Goal: Task Accomplishment & Management: Use online tool/utility

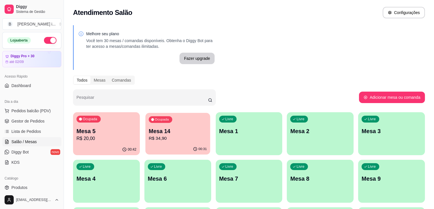
click at [147, 146] on div "00:31" at bounding box center [177, 148] width 65 height 11
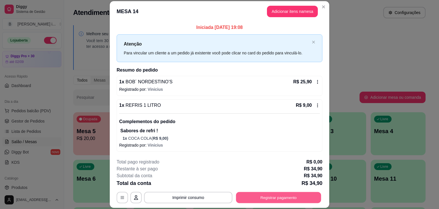
click at [289, 197] on button "Registrar pagamento" at bounding box center [278, 197] width 85 height 11
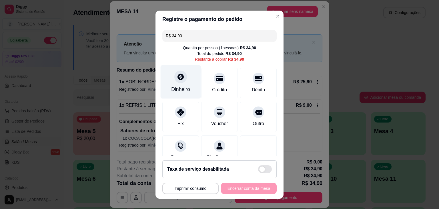
click at [178, 84] on div "Dinheiro" at bounding box center [181, 81] width 40 height 33
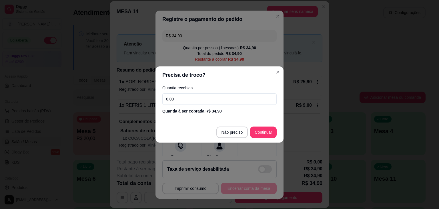
click at [196, 102] on input "0,00" at bounding box center [219, 98] width 114 height 11
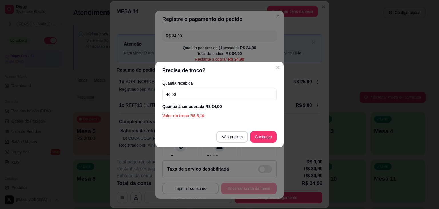
type input "40,00"
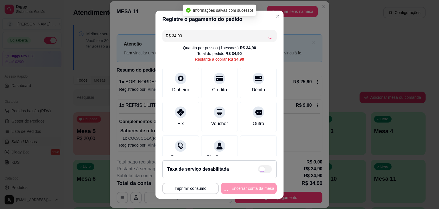
type input "R$ 0,00"
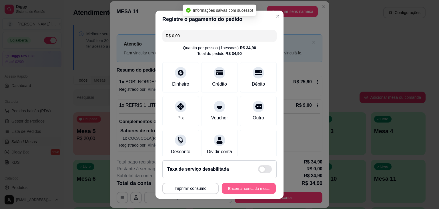
click at [263, 191] on button "Encerrar conta da mesa" at bounding box center [249, 187] width 54 height 11
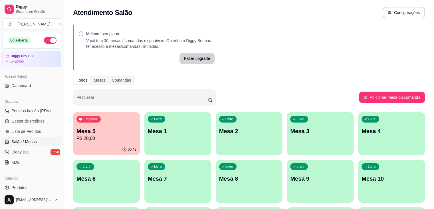
click at [103, 139] on p "R$ 20,00" at bounding box center [107, 138] width 60 height 7
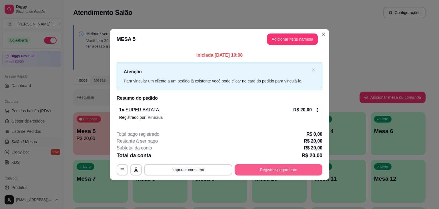
click at [289, 172] on button "Registrar pagamento" at bounding box center [278, 169] width 88 height 11
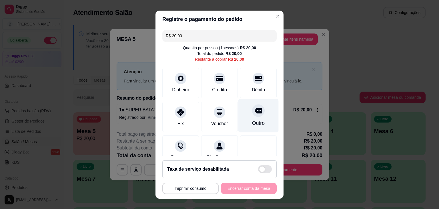
click at [254, 119] on div "Outro" at bounding box center [258, 122] width 13 height 7
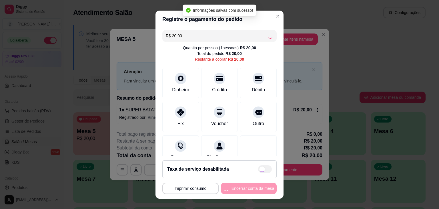
type input "R$ 0,00"
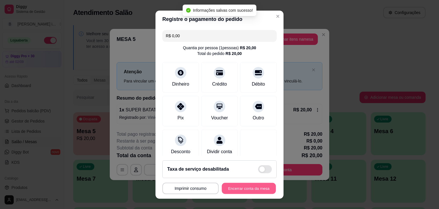
click at [247, 188] on button "Encerrar conta da mesa" at bounding box center [249, 187] width 54 height 11
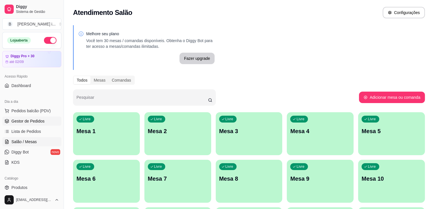
click at [13, 124] on link "Gestor de Pedidos" at bounding box center [31, 120] width 59 height 9
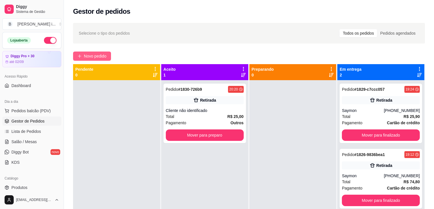
click at [107, 55] on span "Novo pedido" at bounding box center [95, 56] width 23 height 6
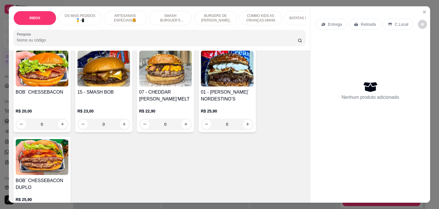
scroll to position [114, 0]
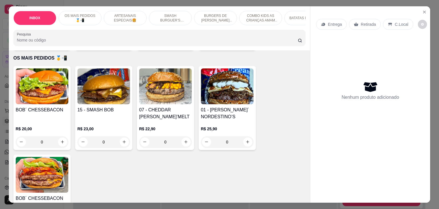
click at [49, 111] on h4 "BOB´ CHESSEBACON" at bounding box center [42, 109] width 53 height 7
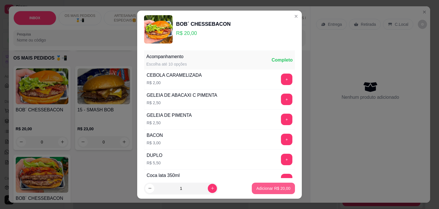
click at [270, 184] on button "Adicionar R$ 20,00" at bounding box center [273, 187] width 43 height 11
type input "1"
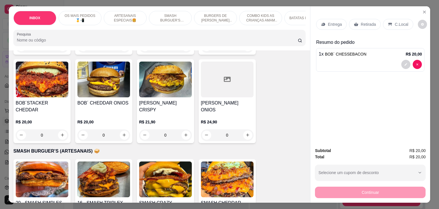
scroll to position [543, 0]
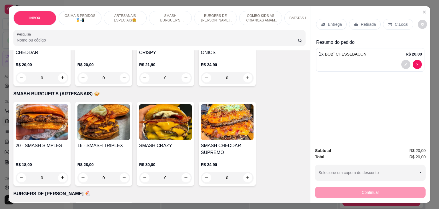
click at [51, 142] on div "20 - SMASH SIMPLES" at bounding box center [42, 149] width 53 height 14
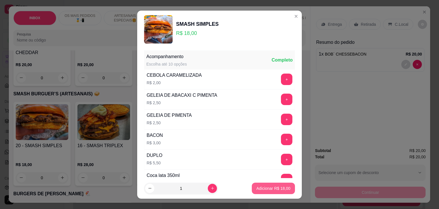
click at [277, 187] on p "Adicionar R$ 18,00" at bounding box center [273, 188] width 34 height 6
type input "1"
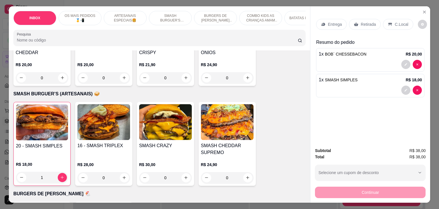
click at [366, 25] on div "Retirada" at bounding box center [365, 24] width 32 height 11
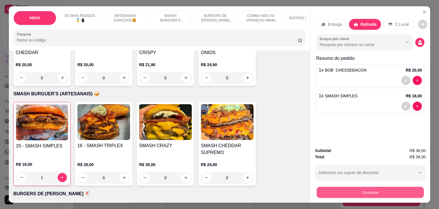
click at [364, 189] on button "Continuar" at bounding box center [369, 192] width 107 height 11
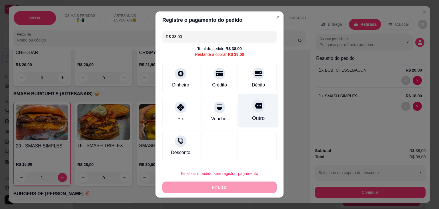
click at [254, 97] on div "Outro" at bounding box center [258, 110] width 40 height 33
type input "R$ 0,00"
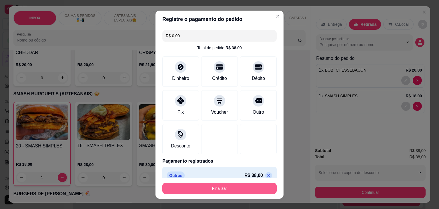
click at [217, 189] on button "Finalizar" at bounding box center [219, 187] width 114 height 11
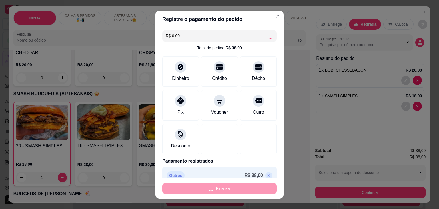
type input "0"
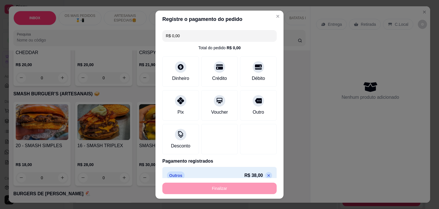
type input "-R$ 38,00"
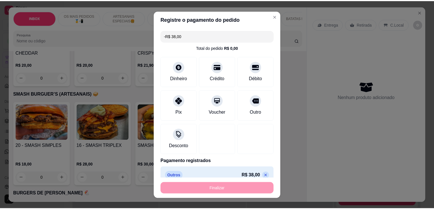
scroll to position [542, 0]
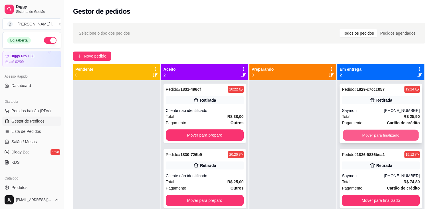
click at [372, 135] on button "Mover para finalizado" at bounding box center [381, 134] width 76 height 11
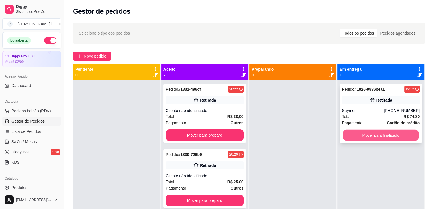
click at [371, 139] on button "Mover para finalizado" at bounding box center [381, 134] width 76 height 11
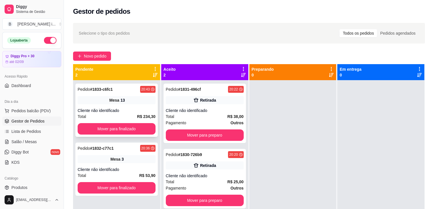
click at [139, 103] on div "Mesa 13" at bounding box center [117, 100] width 78 height 8
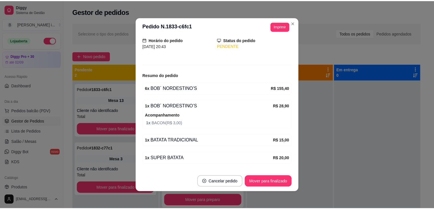
scroll to position [73, 0]
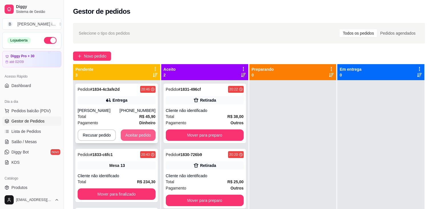
click at [147, 133] on button "Aceitar pedido" at bounding box center [138, 134] width 35 height 11
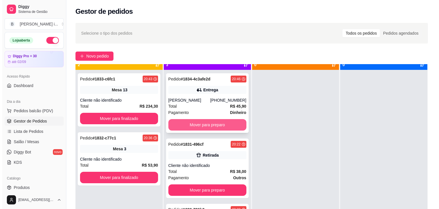
scroll to position [16, 0]
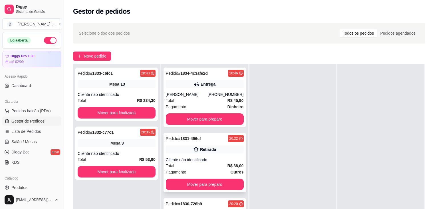
click at [223, 152] on div "Retirada" at bounding box center [205, 149] width 78 height 8
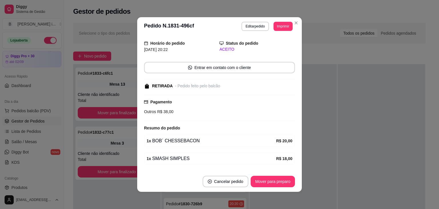
scroll to position [34, 0]
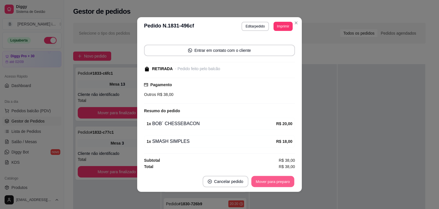
click at [288, 178] on button "Mover para preparo" at bounding box center [272, 181] width 43 height 11
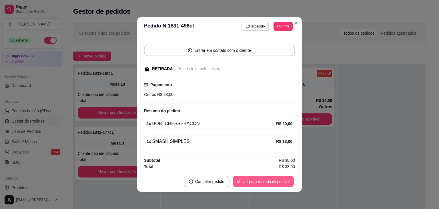
click at [289, 183] on button "Mover para retirada disponível" at bounding box center [262, 181] width 61 height 11
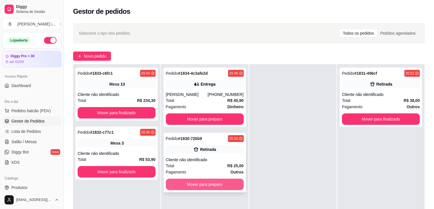
click at [230, 184] on button "Mover para preparo" at bounding box center [205, 183] width 78 height 11
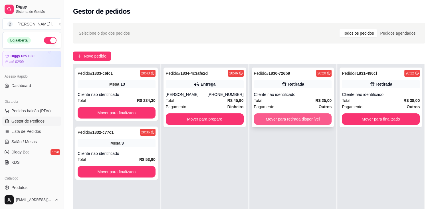
click at [314, 117] on button "Mover para retirada disponível" at bounding box center [293, 118] width 78 height 11
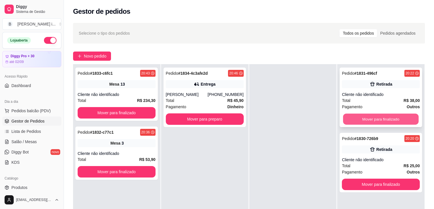
click at [369, 118] on button "Mover para finalizado" at bounding box center [381, 118] width 76 height 11
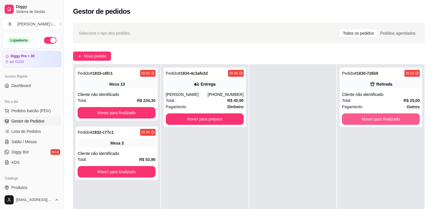
click at [369, 118] on button "Mover para finalizado" at bounding box center [381, 118] width 78 height 11
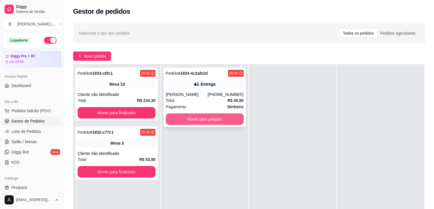
click at [211, 117] on button "Mover para preparo" at bounding box center [205, 118] width 78 height 11
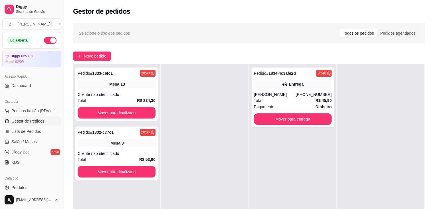
click at [93, 61] on div "Selecione o tipo dos pedidos Todos os pedidos Pedidos agendados Novo pedido Pen…" at bounding box center [249, 149] width 370 height 260
click at [96, 59] on span "Novo pedido" at bounding box center [95, 56] width 23 height 6
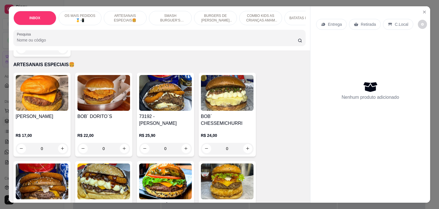
scroll to position [286, 0]
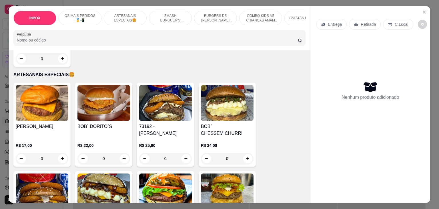
click at [51, 109] on img at bounding box center [42, 103] width 53 height 36
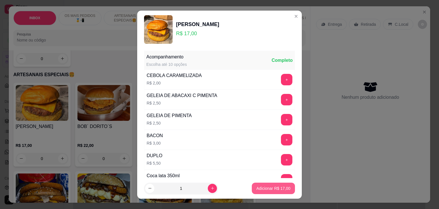
click at [282, 185] on button "Adicionar R$ 17,00" at bounding box center [273, 187] width 43 height 11
type input "1"
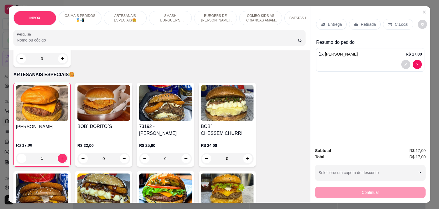
click at [364, 24] on p "Retirada" at bounding box center [367, 24] width 15 height 6
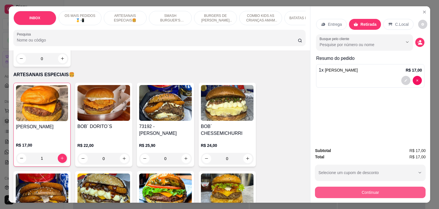
click at [385, 188] on button "Continuar" at bounding box center [370, 191] width 111 height 11
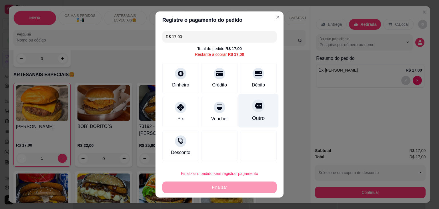
click at [264, 108] on div "Outro" at bounding box center [258, 110] width 40 height 33
type input "R$ 0,00"
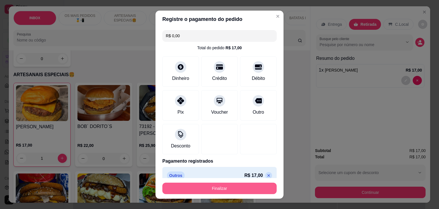
click at [222, 184] on button "Finalizar" at bounding box center [219, 187] width 114 height 11
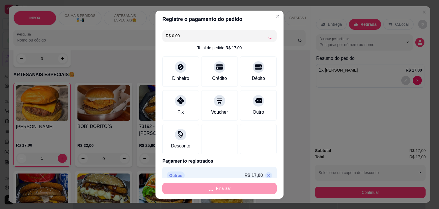
type input "0"
type input "-R$ 17,00"
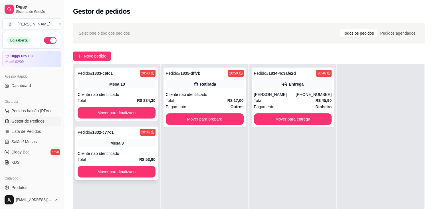
click at [136, 150] on div "Cliente não identificado" at bounding box center [117, 153] width 78 height 6
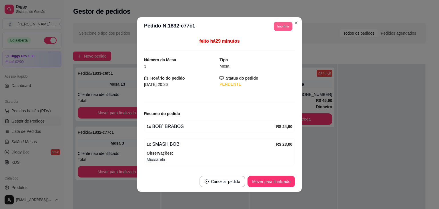
click at [283, 25] on button "Imprimir" at bounding box center [283, 26] width 19 height 9
click at [269, 47] on button "IMPRESSORA ORI" at bounding box center [269, 46] width 41 height 9
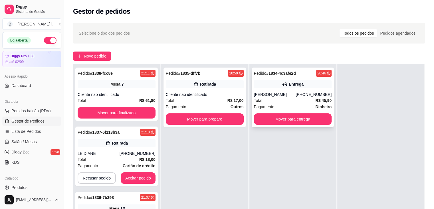
click at [298, 104] on div "Pagamento Dinheiro" at bounding box center [293, 106] width 78 height 6
click at [146, 181] on button "Aceitar pedido" at bounding box center [138, 177] width 35 height 11
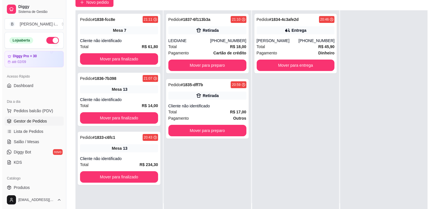
scroll to position [57, 0]
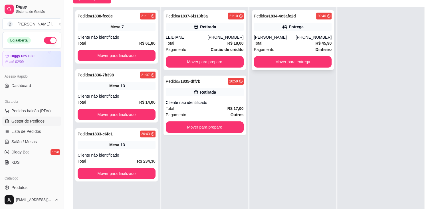
click at [310, 32] on div "Pedido # 1834-4c3afe2d 20:46 Entrega [PERSON_NAME] [PHONE_NUMBER] Total R$ 45,9…" at bounding box center [293, 39] width 83 height 59
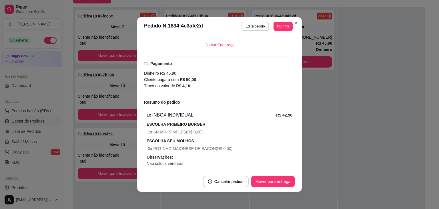
scroll to position [143, 0]
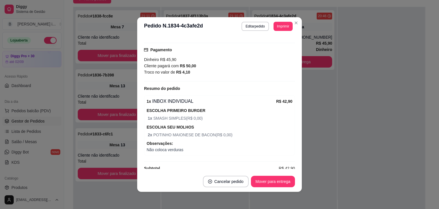
click at [275, 189] on footer "Cancelar pedido Mover para entrega" at bounding box center [219, 181] width 165 height 21
click at [278, 181] on button "Mover para entrega" at bounding box center [273, 180] width 44 height 11
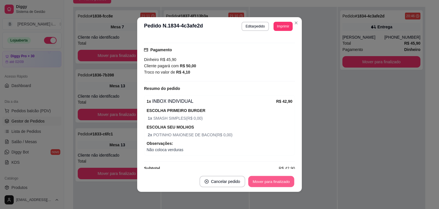
click at [284, 180] on button "Mover para finalizado" at bounding box center [271, 181] width 46 height 11
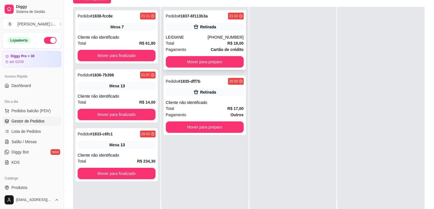
click at [229, 39] on div "[PHONE_NUMBER]" at bounding box center [226, 37] width 36 height 6
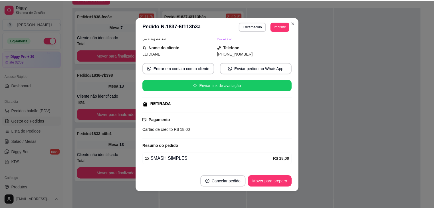
scroll to position [52, 0]
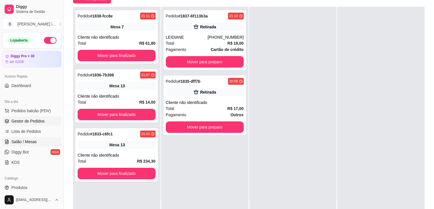
click at [42, 141] on link "Salão / Mesas" at bounding box center [31, 141] width 59 height 9
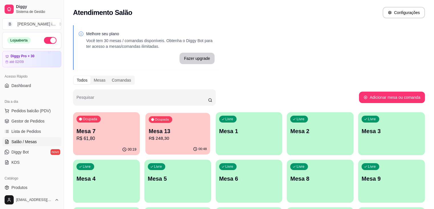
click at [174, 135] on p "R$ 248,30" at bounding box center [178, 138] width 58 height 7
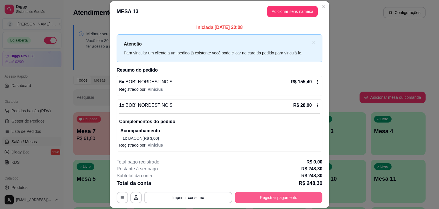
click at [249, 194] on button "Registrar pagamento" at bounding box center [278, 196] width 88 height 11
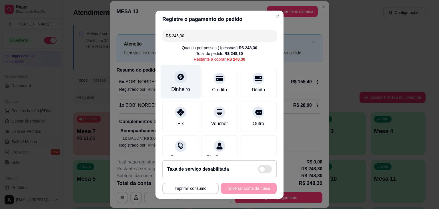
click at [178, 81] on div at bounding box center [180, 76] width 13 height 13
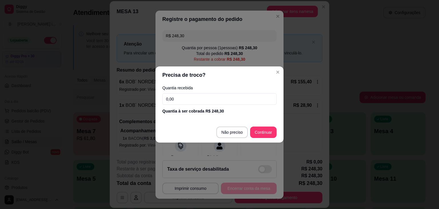
click at [193, 103] on input "0,00" at bounding box center [219, 98] width 114 height 11
type input "200,00"
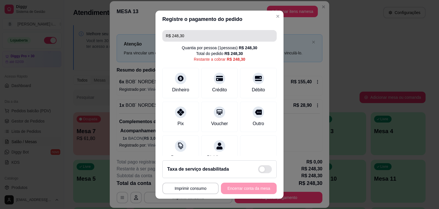
click at [198, 39] on input "R$ 248,30" at bounding box center [219, 35] width 107 height 11
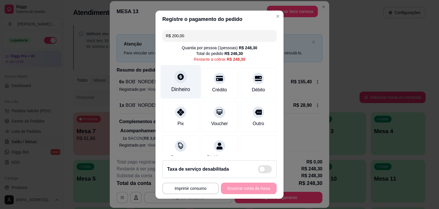
click at [179, 80] on icon at bounding box center [180, 76] width 7 height 7
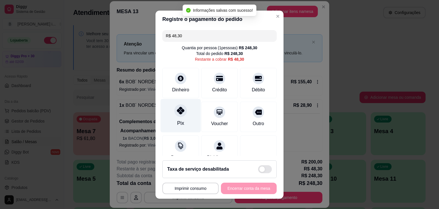
click at [183, 120] on div "Pix" at bounding box center [181, 115] width 40 height 33
type input "R$ 0,00"
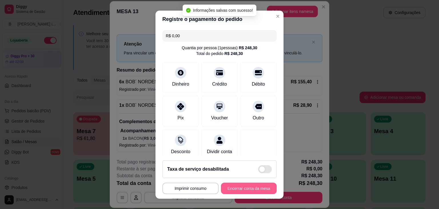
click at [245, 189] on button "Encerrar conta da mesa" at bounding box center [249, 187] width 56 height 11
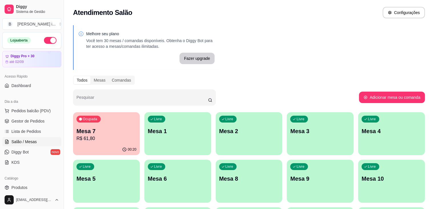
click at [94, 138] on p "R$ 61,80" at bounding box center [107, 138] width 60 height 7
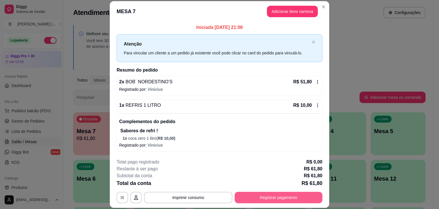
click at [278, 199] on button "Registrar pagamento" at bounding box center [278, 196] width 88 height 11
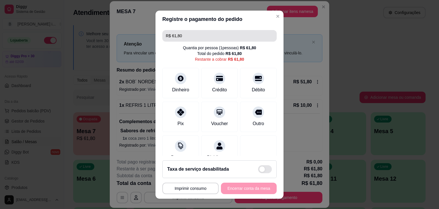
click at [184, 35] on input "R$ 61,80" at bounding box center [219, 35] width 107 height 11
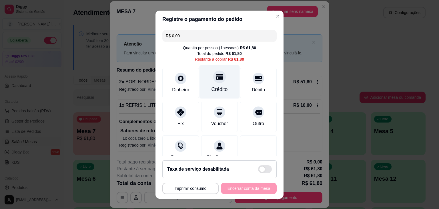
type input "R$ 0,00"
click at [203, 79] on div "Crédito" at bounding box center [219, 81] width 40 height 33
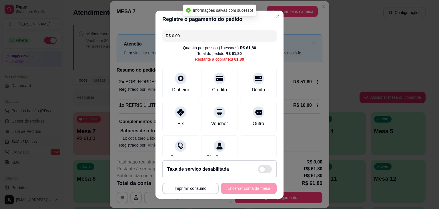
click at [254, 189] on div "**********" at bounding box center [219, 187] width 114 height 11
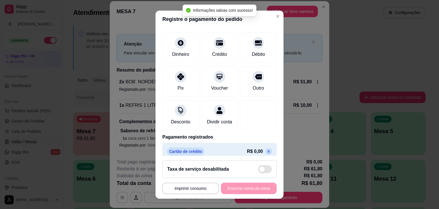
scroll to position [48, 0]
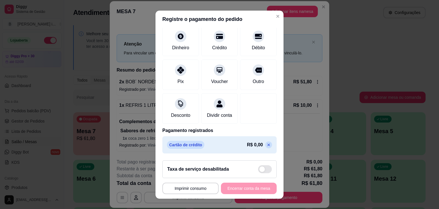
click at [266, 145] on icon at bounding box center [268, 144] width 5 height 5
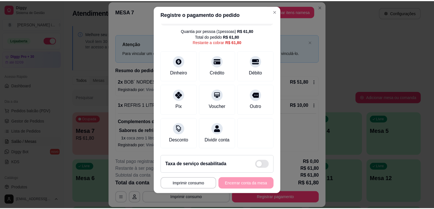
scroll to position [8, 0]
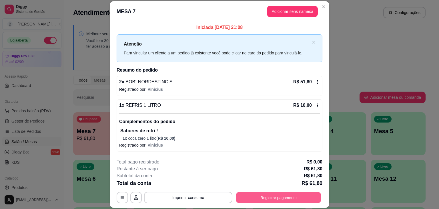
click at [283, 196] on button "Registrar pagamento" at bounding box center [278, 197] width 85 height 11
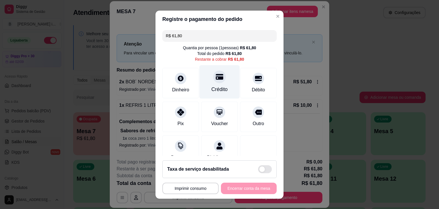
click at [210, 84] on div "Crédito" at bounding box center [219, 81] width 40 height 33
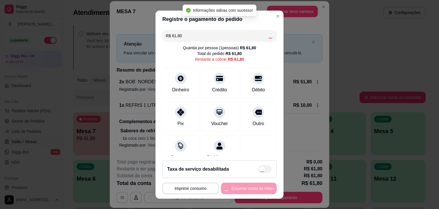
type input "R$ 0,00"
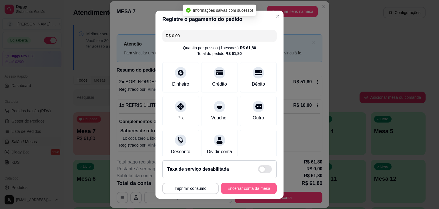
click at [255, 190] on button "Encerrar conta da mesa" at bounding box center [249, 187] width 56 height 11
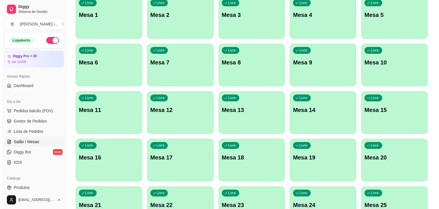
scroll to position [0, 0]
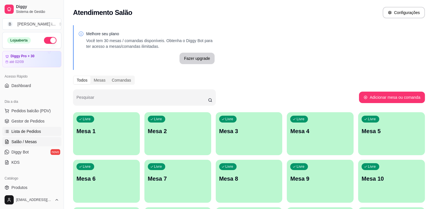
click at [29, 127] on link "Lista de Pedidos" at bounding box center [31, 131] width 59 height 9
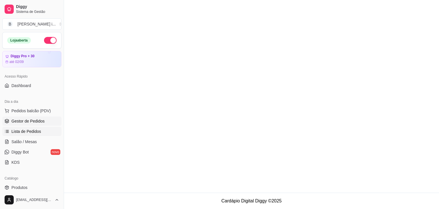
click at [27, 121] on span "Gestor de Pedidos" at bounding box center [27, 121] width 33 height 6
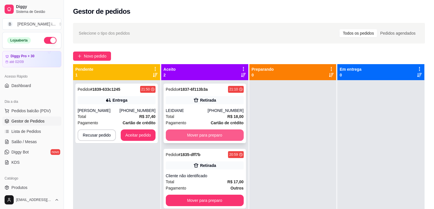
click at [215, 132] on button "Mover para preparo" at bounding box center [205, 134] width 78 height 11
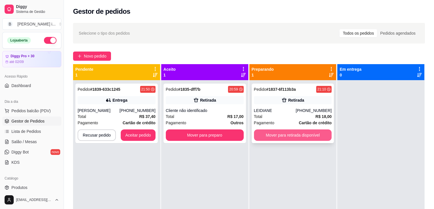
click at [288, 134] on button "Mover para retirada disponível" at bounding box center [293, 134] width 78 height 11
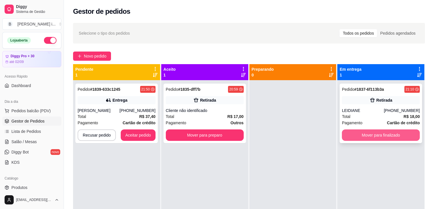
click at [390, 133] on button "Mover para finalizado" at bounding box center [381, 134] width 78 height 11
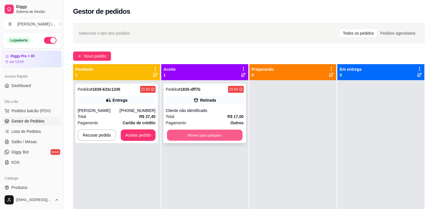
click at [218, 136] on button "Mover para preparo" at bounding box center [205, 134] width 76 height 11
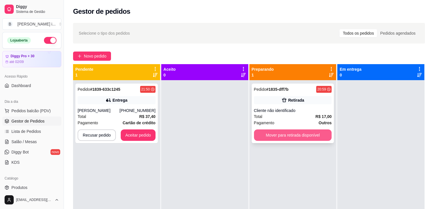
click at [293, 135] on button "Mover para retirada disponível" at bounding box center [293, 134] width 78 height 11
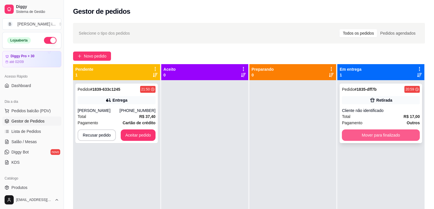
click at [359, 135] on button "Mover para finalizado" at bounding box center [381, 134] width 78 height 11
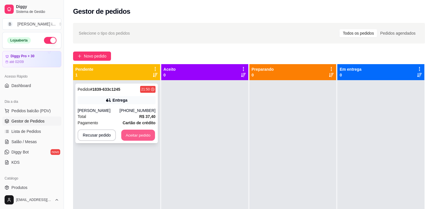
click at [145, 135] on button "Aceitar pedido" at bounding box center [138, 134] width 34 height 11
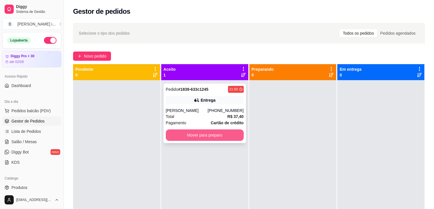
click at [213, 134] on button "Mover para preparo" at bounding box center [205, 134] width 78 height 11
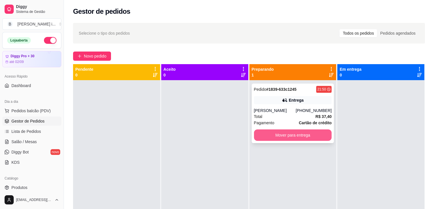
click at [320, 135] on button "Mover para entrega" at bounding box center [293, 134] width 78 height 11
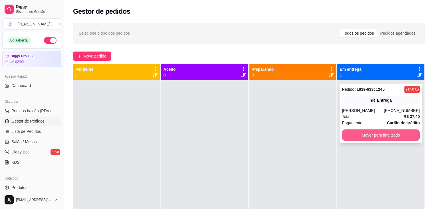
click at [355, 136] on button "Mover para finalizado" at bounding box center [381, 134] width 78 height 11
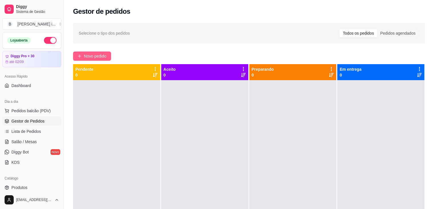
click at [86, 56] on span "Novo pedido" at bounding box center [95, 56] width 23 height 6
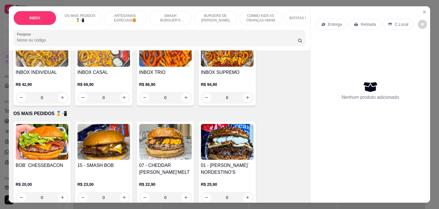
scroll to position [143, 0]
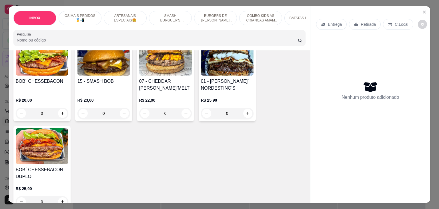
click at [43, 73] on img at bounding box center [42, 58] width 53 height 36
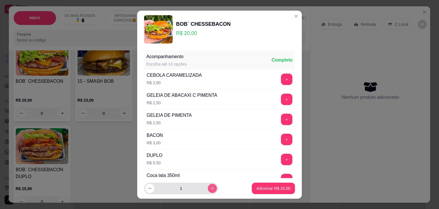
click at [210, 186] on icon "increase-product-quantity" at bounding box center [212, 188] width 4 height 4
type input "2"
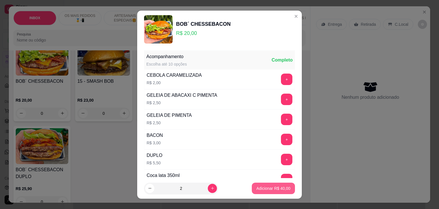
click at [284, 190] on button "Adicionar R$ 40,00" at bounding box center [273, 187] width 43 height 11
type input "2"
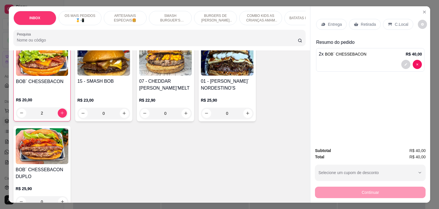
click at [364, 21] on p "Retirada" at bounding box center [367, 24] width 15 height 6
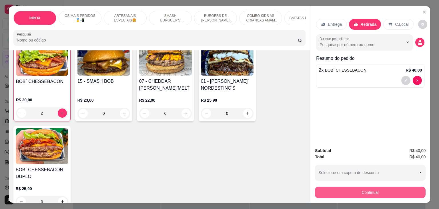
click at [350, 189] on button "Continuar" at bounding box center [370, 191] width 111 height 11
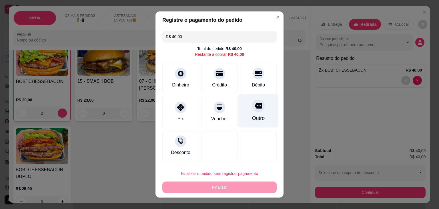
click at [256, 110] on div at bounding box center [258, 105] width 13 height 13
type input "R$ 0,00"
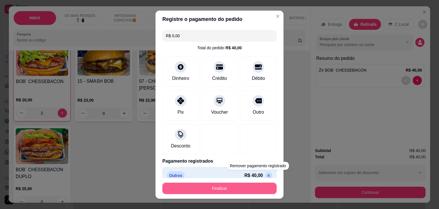
click at [262, 192] on button "Finalizar" at bounding box center [219, 187] width 114 height 11
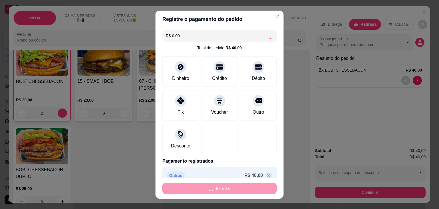
type input "0"
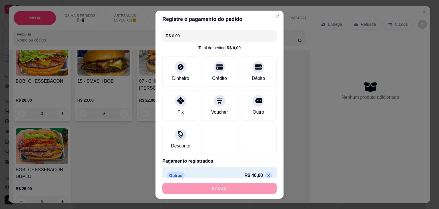
type input "-R$ 40,00"
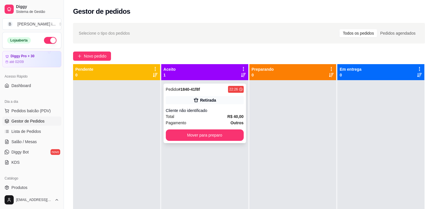
click at [221, 123] on div "Pagamento Outros" at bounding box center [205, 122] width 78 height 6
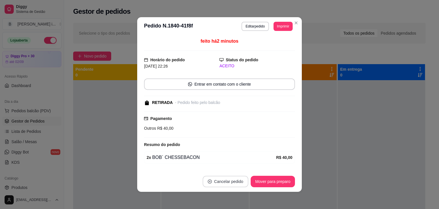
click at [233, 184] on button "Cancelar pedido" at bounding box center [226, 180] width 46 height 11
click at [244, 166] on button "Sim" at bounding box center [239, 166] width 22 height 11
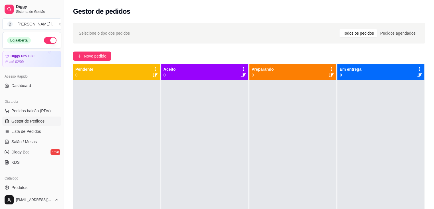
click at [46, 38] on button "button" at bounding box center [50, 40] width 13 height 7
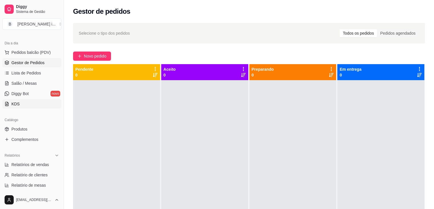
scroll to position [86, 0]
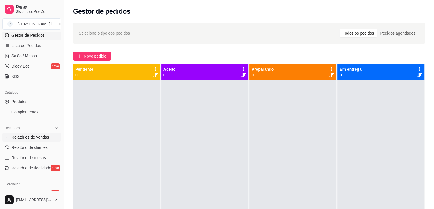
click at [28, 138] on span "Relatórios de vendas" at bounding box center [30, 137] width 38 height 6
select select "ALL"
select select "0"
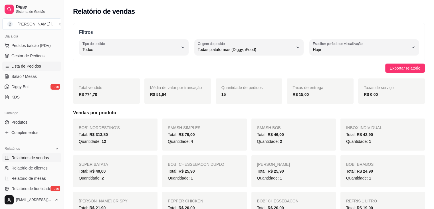
scroll to position [29, 0]
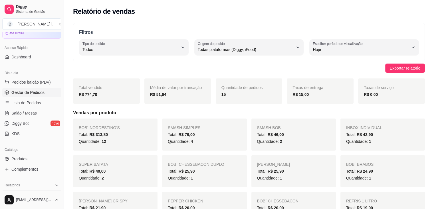
click at [37, 94] on span "Gestor de Pedidos" at bounding box center [27, 92] width 33 height 6
